Goal: Transaction & Acquisition: Book appointment/travel/reservation

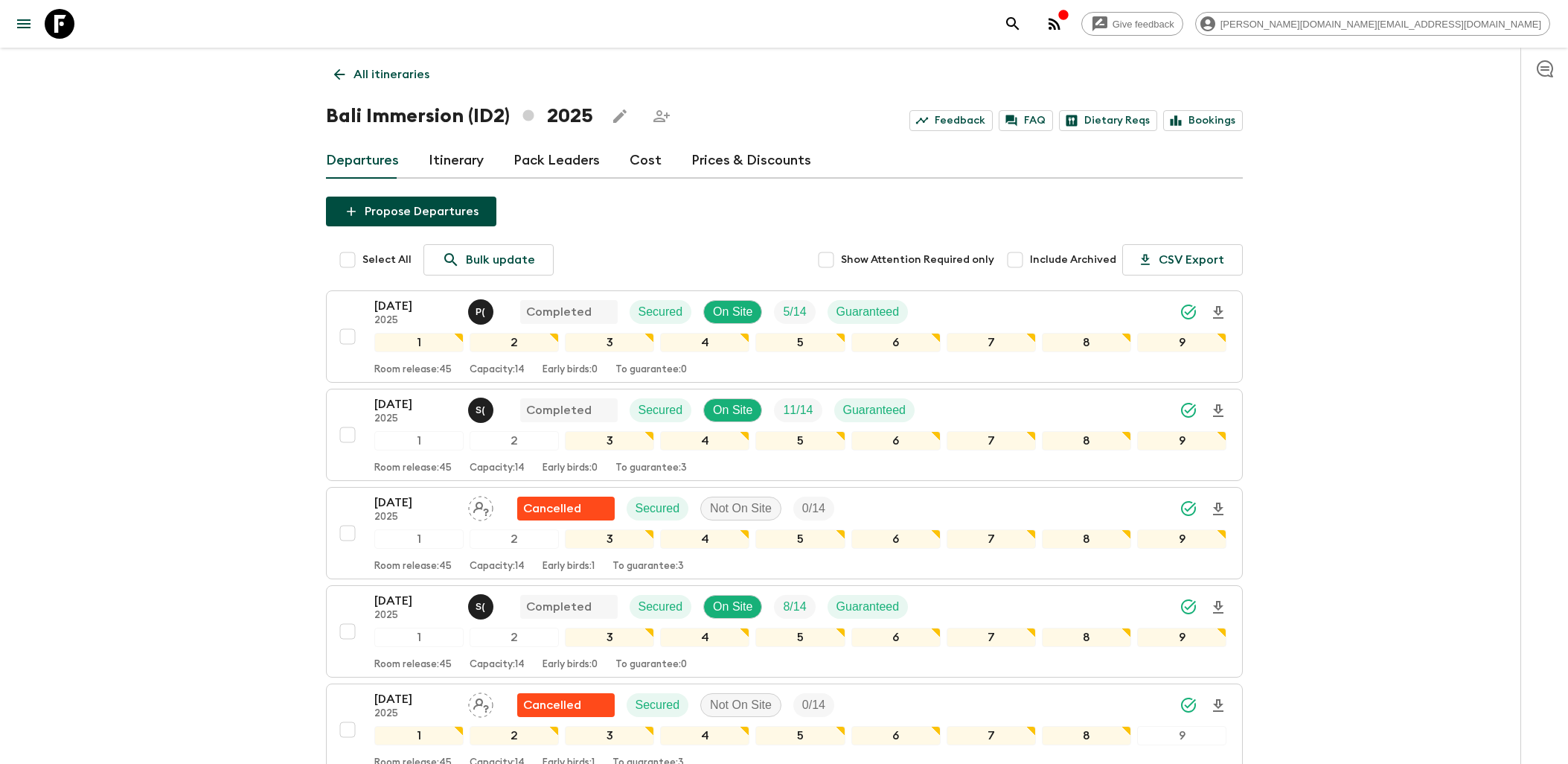
scroll to position [2150, 0]
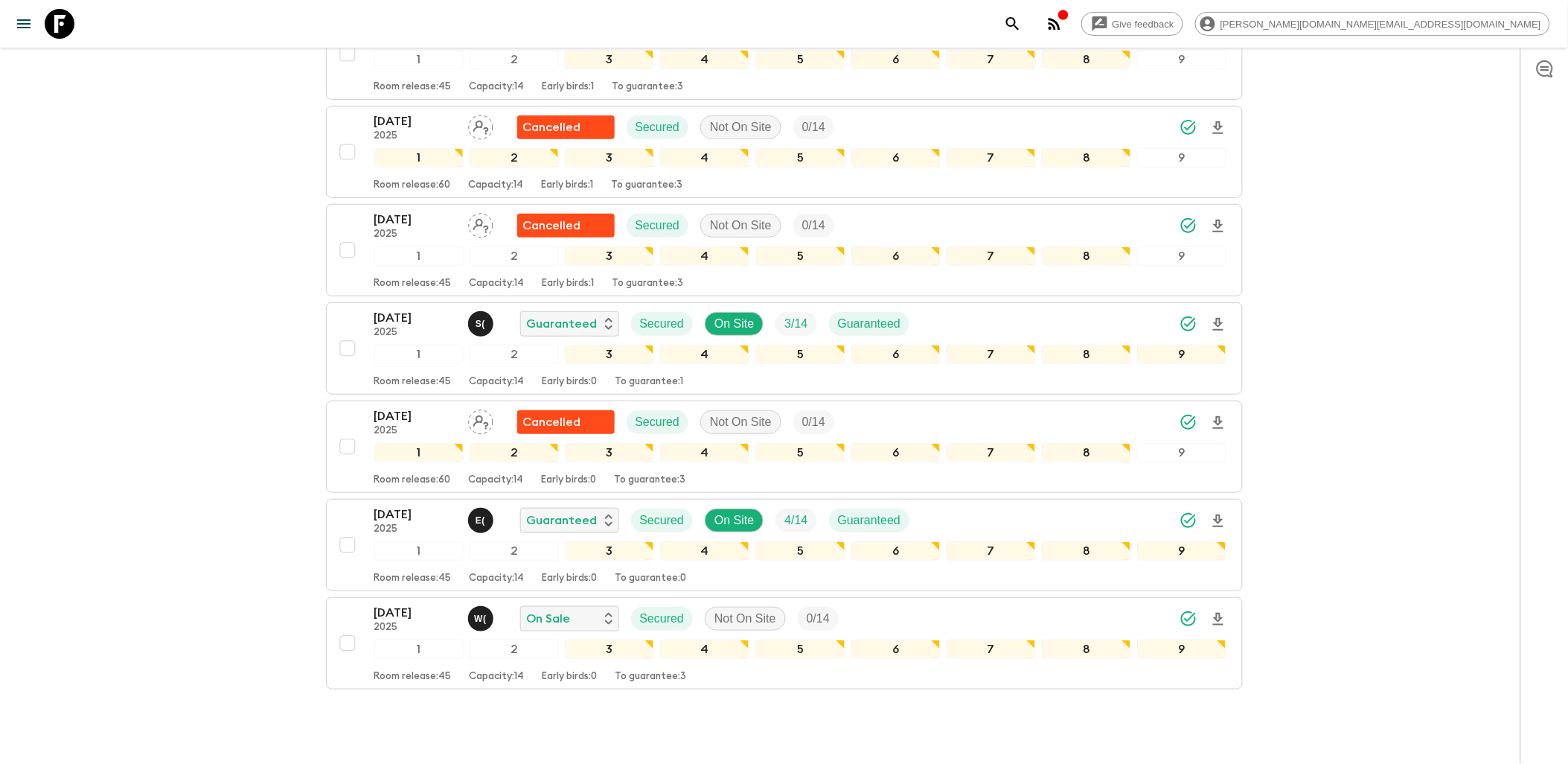
drag, startPoint x: 65, startPoint y: 9, endPoint x: 78, endPoint y: 11, distance: 13.2
click at [65, 9] on icon at bounding box center [59, 24] width 30 height 30
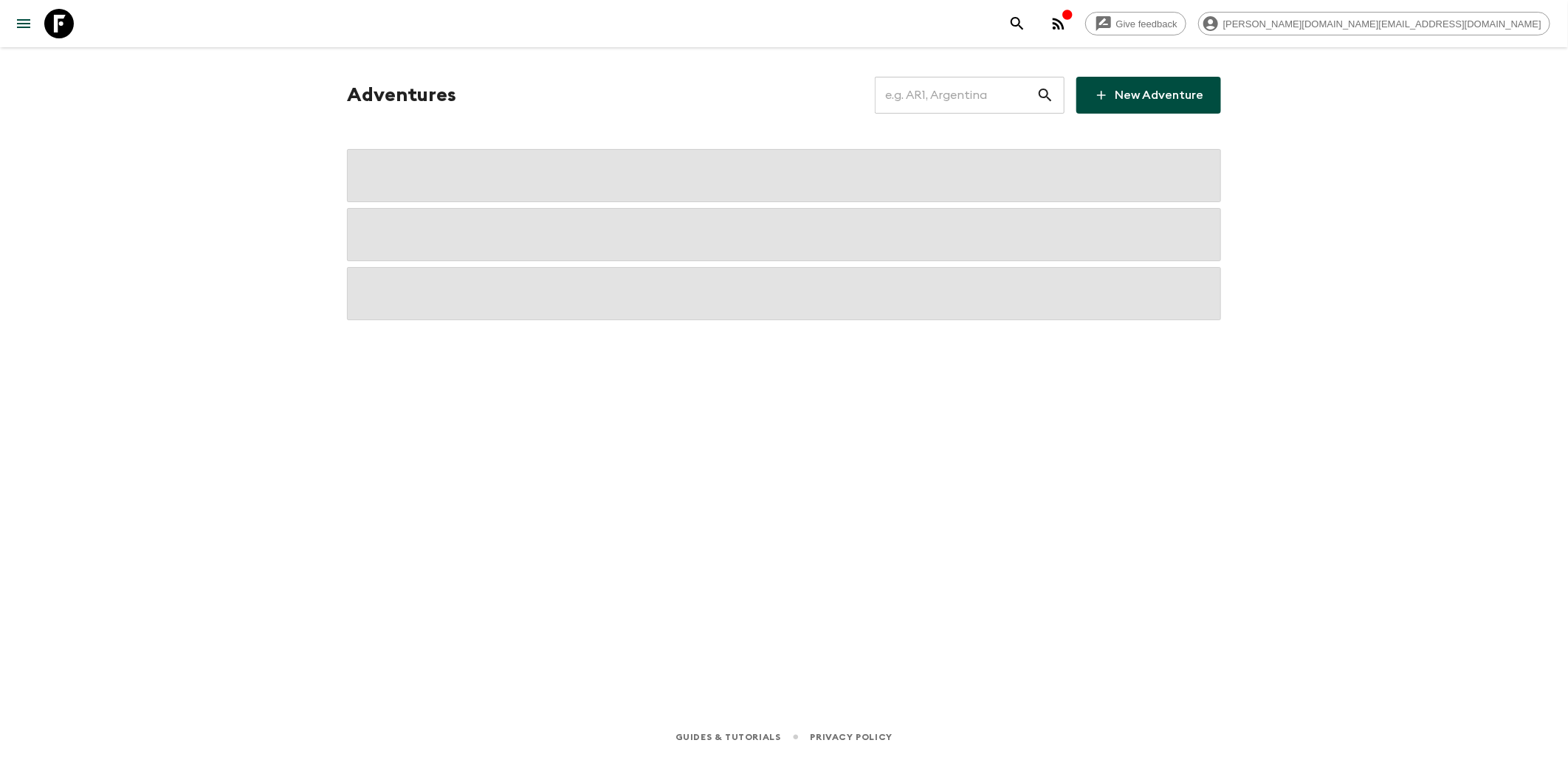
click at [985, 98] on input "text" at bounding box center [956, 95] width 162 height 41
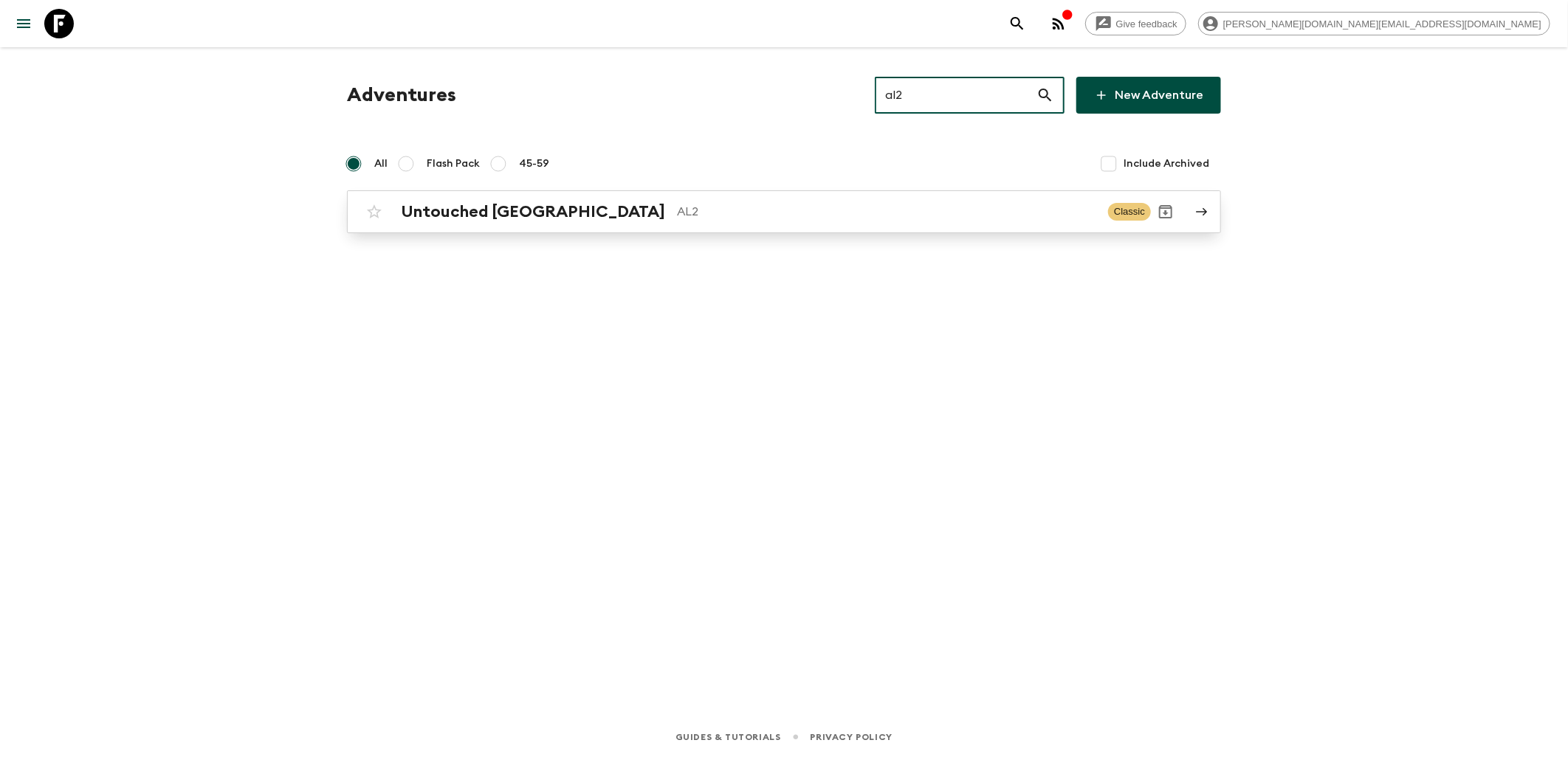
type input "al2"
click at [506, 202] on h2 "Untouched [GEOGRAPHIC_DATA]" at bounding box center [533, 211] width 264 height 19
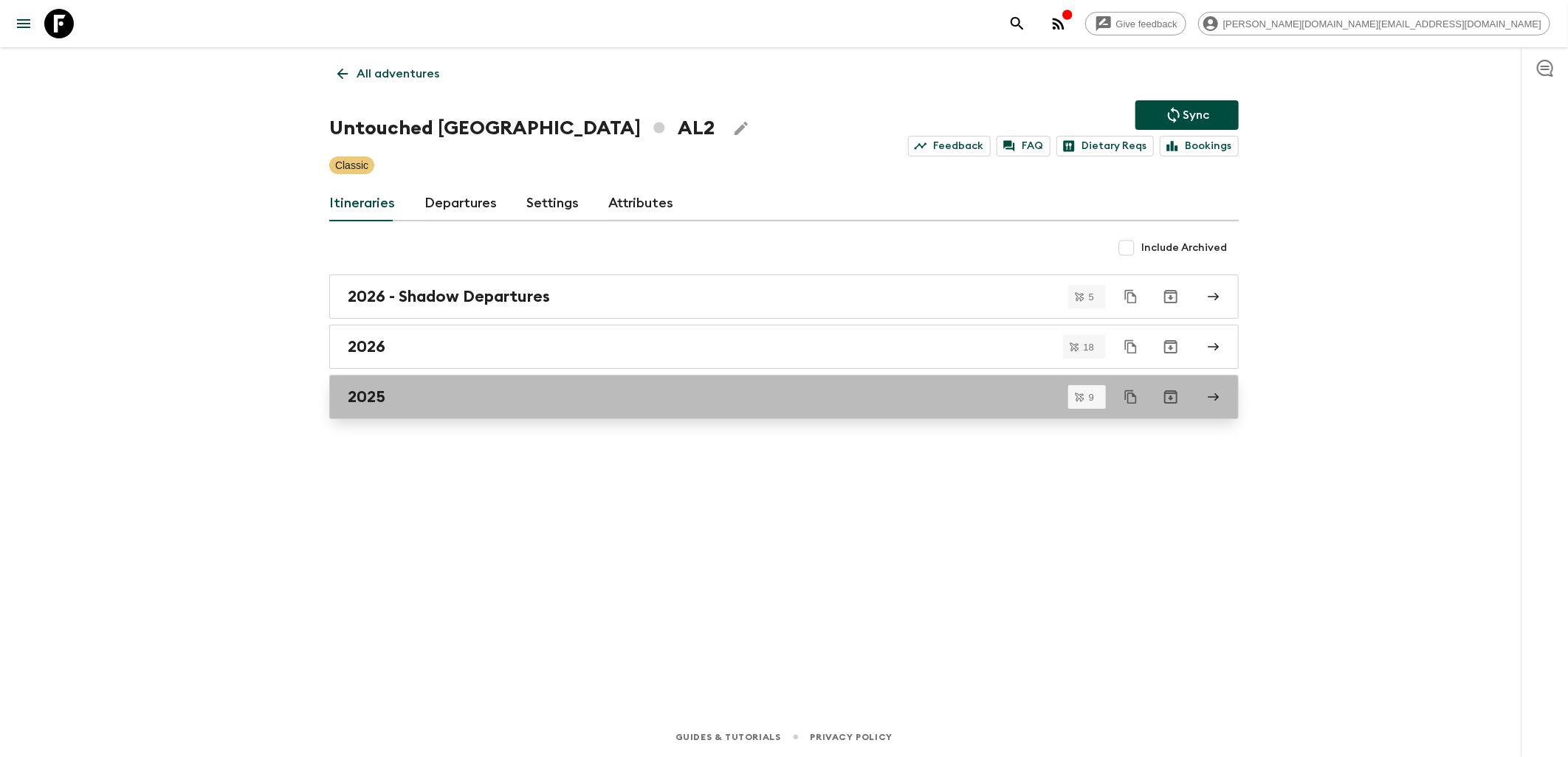
click at [431, 393] on div "2025" at bounding box center [770, 396] width 844 height 19
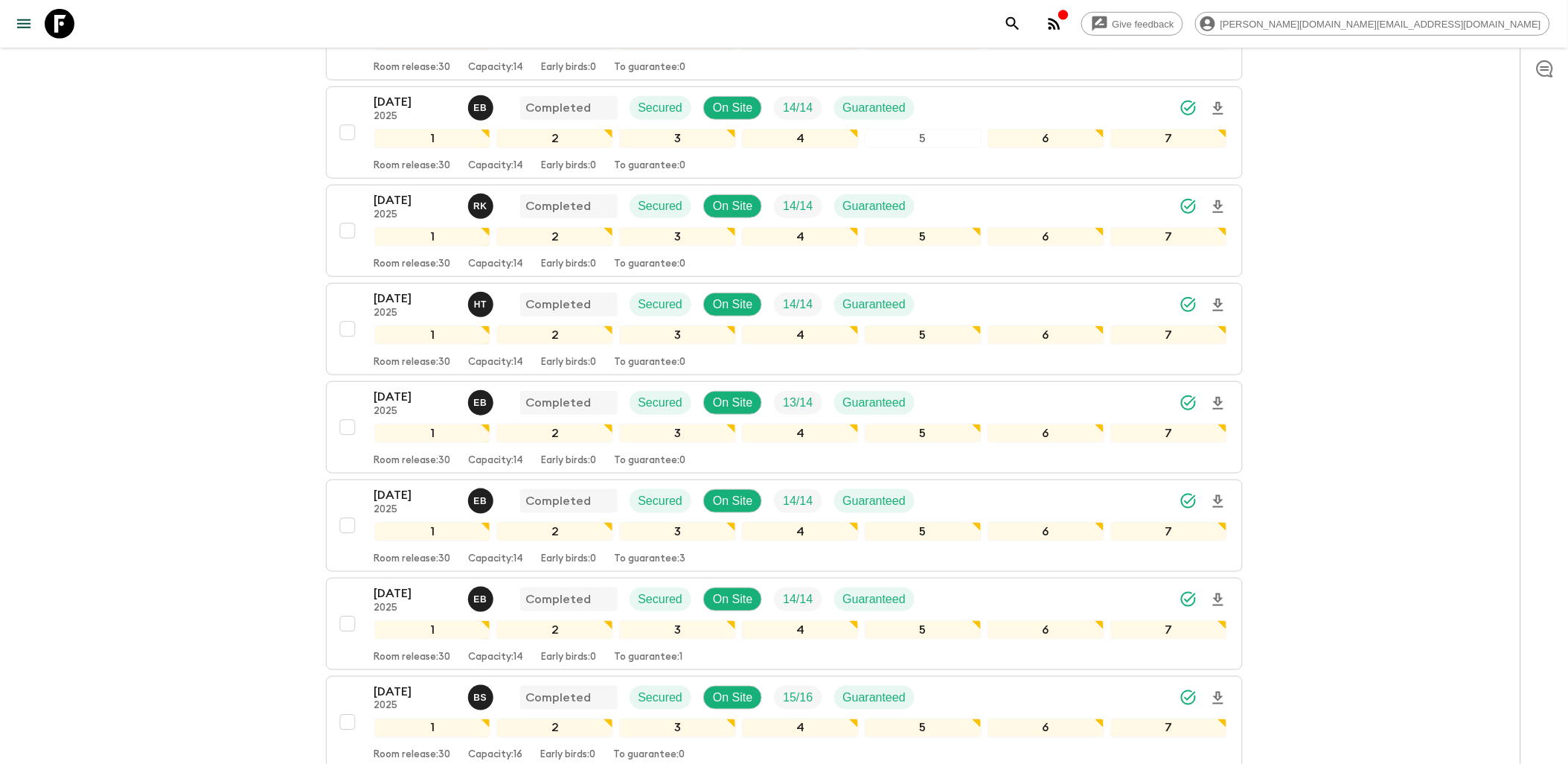
scroll to position [413, 0]
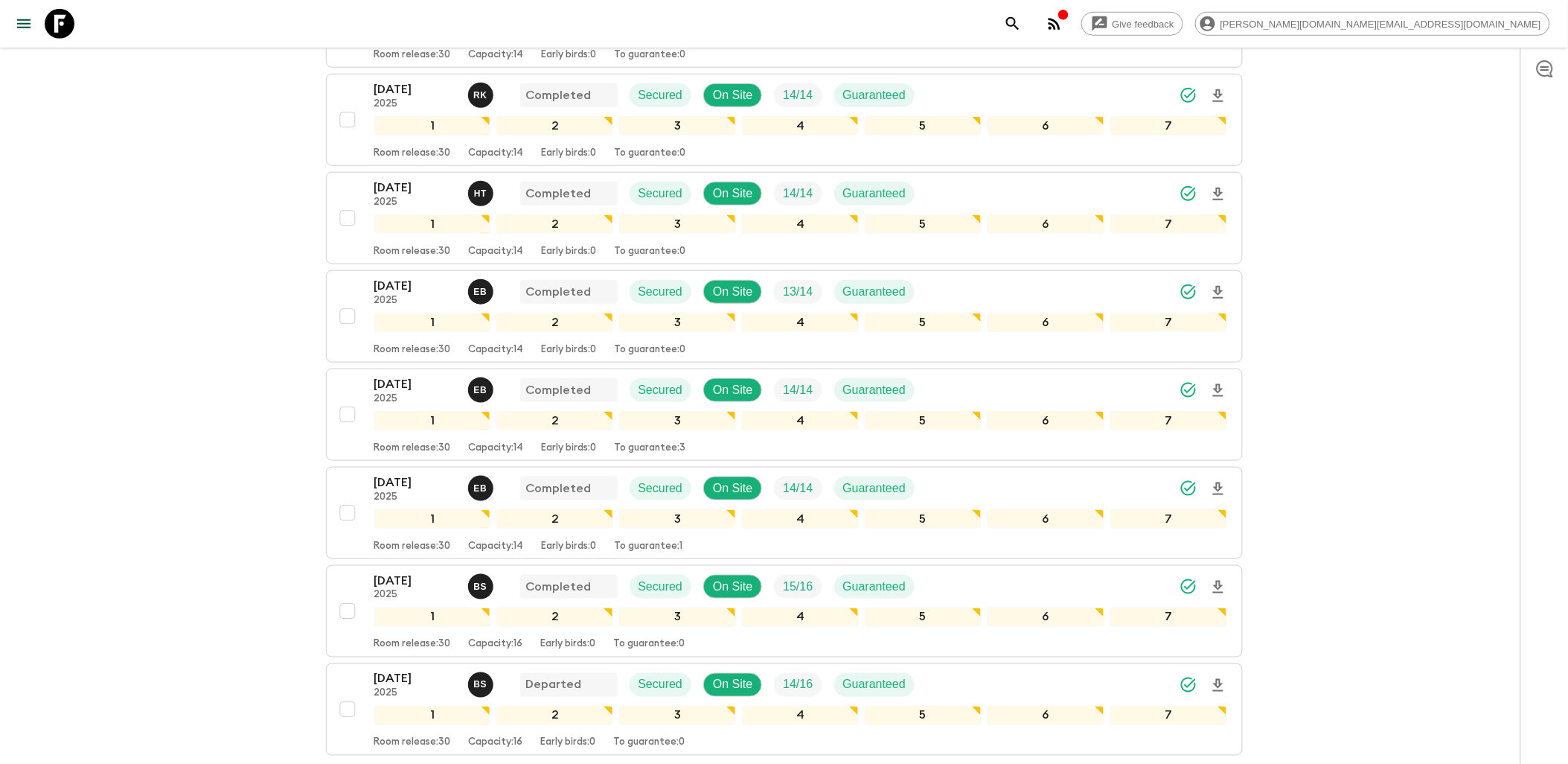
click at [259, 239] on div "Give feedback [PERSON_NAME][DOMAIN_NAME][EMAIL_ADDRESS][DOMAIN_NAME] All itiner…" at bounding box center [784, 239] width 1568 height 1305
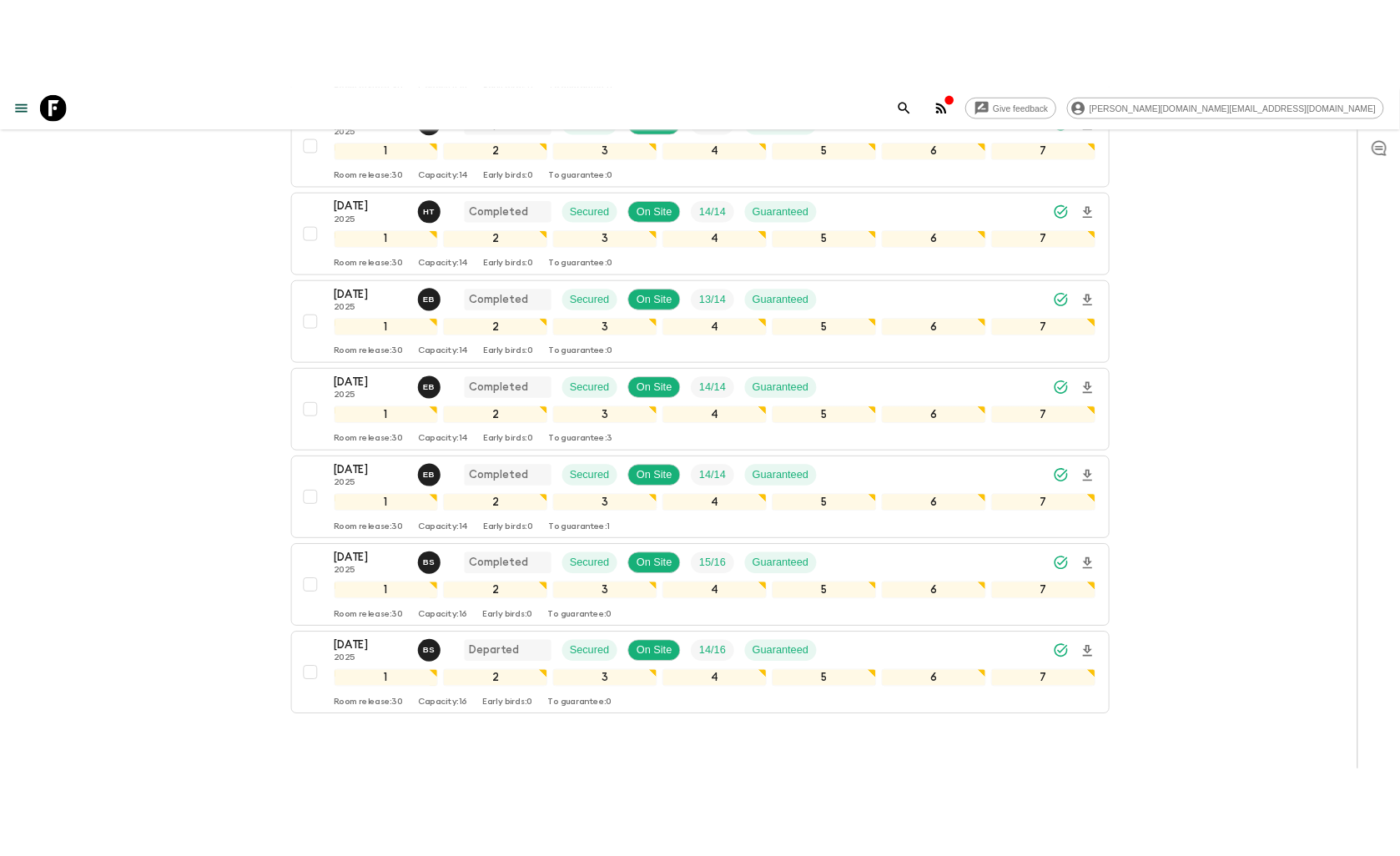
scroll to position [556, 0]
